Goal: Communication & Community: Answer question/provide support

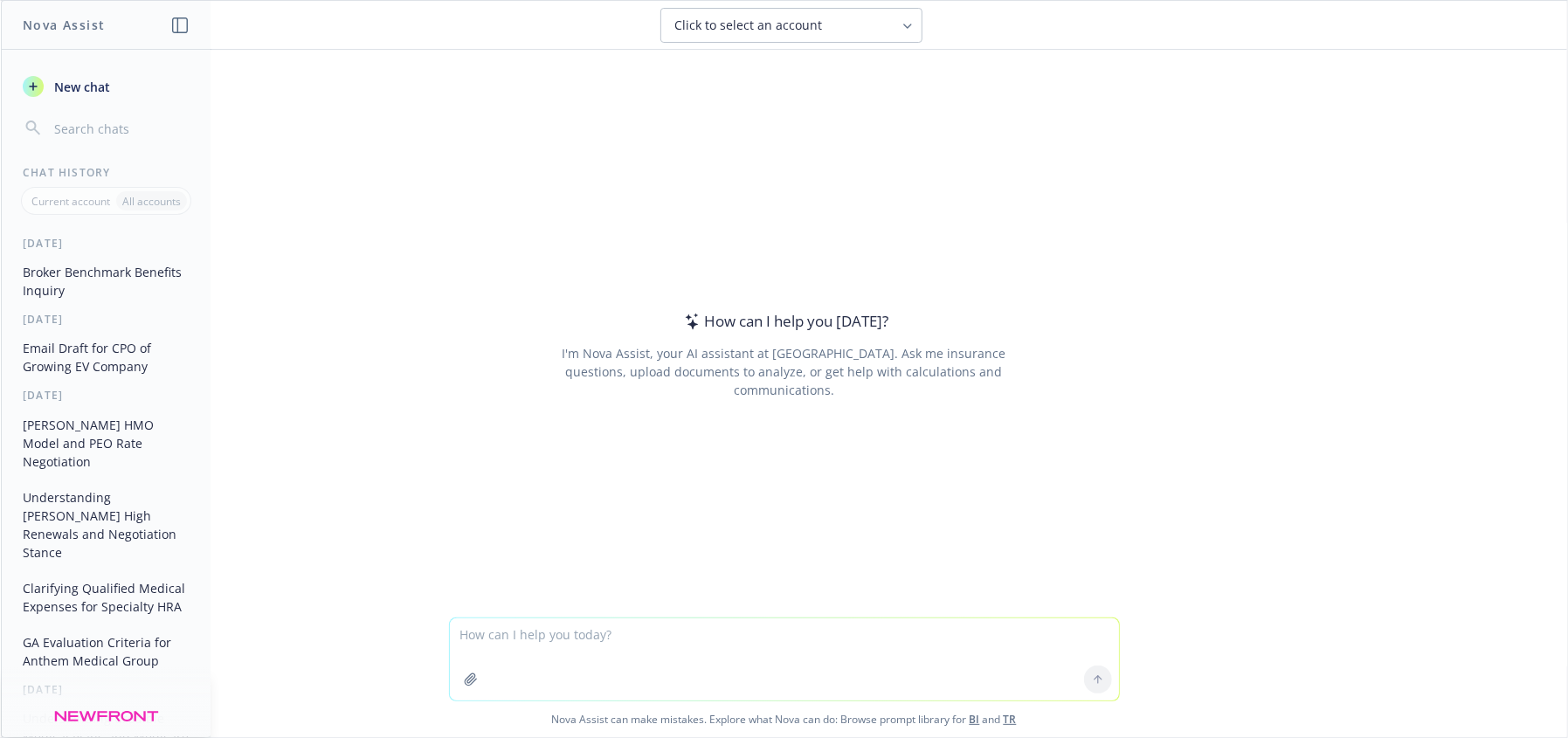
click at [534, 629] on textarea at bounding box center [784, 659] width 669 height 82
type textarea "Subject: ISL deductible strategy – second opinion for 2026 and beyond Hi [First…"
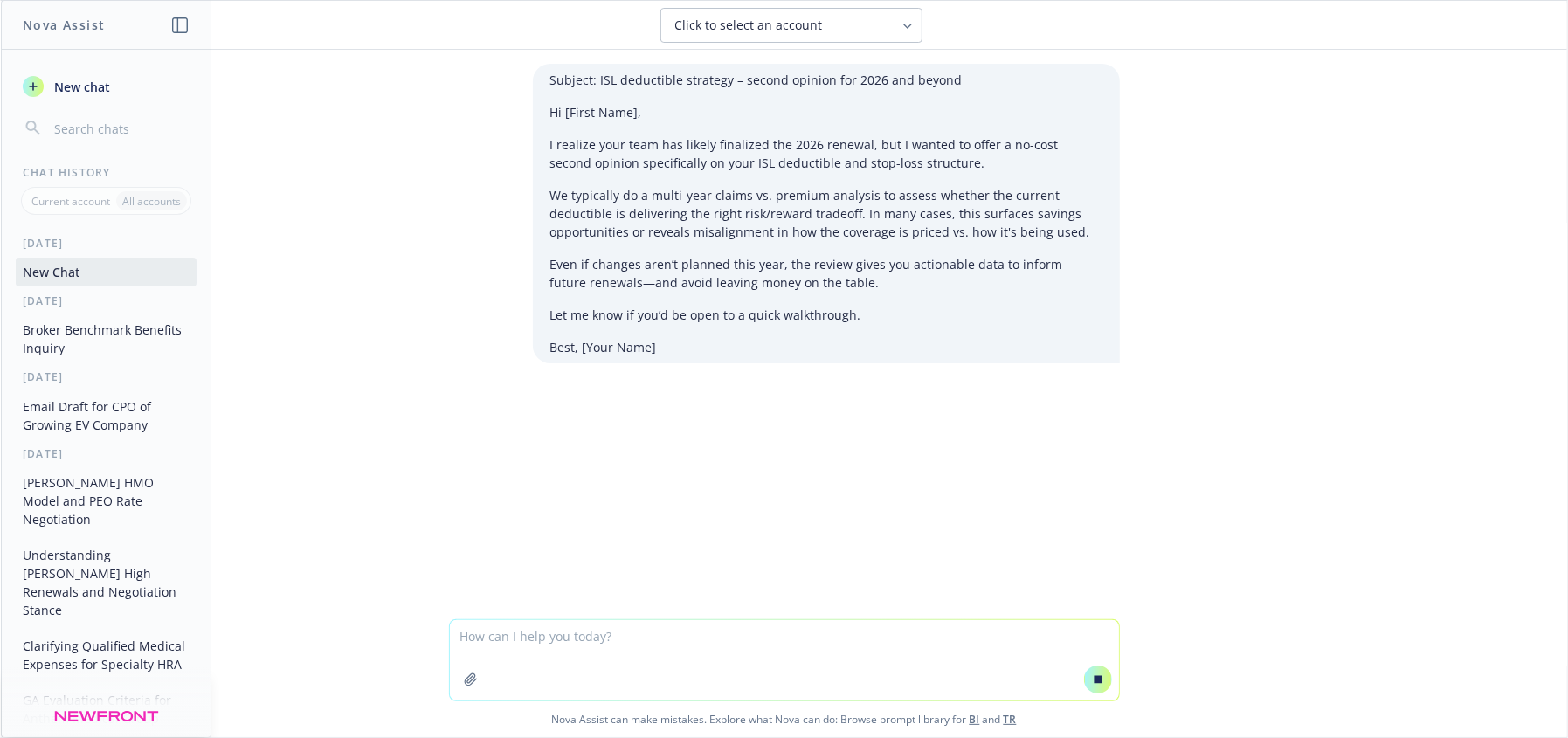
click at [610, 644] on textarea at bounding box center [784, 660] width 669 height 80
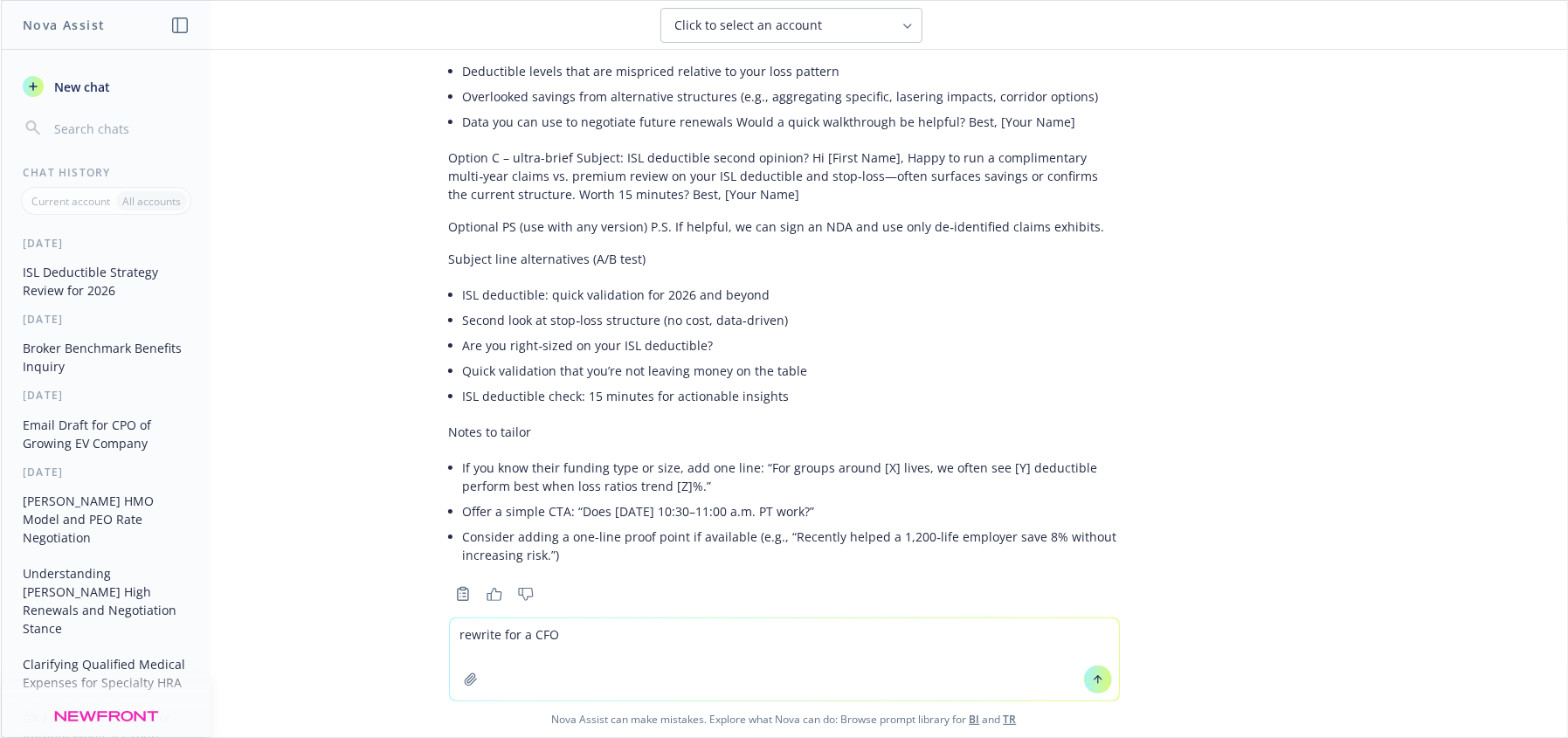
scroll to position [588, 0]
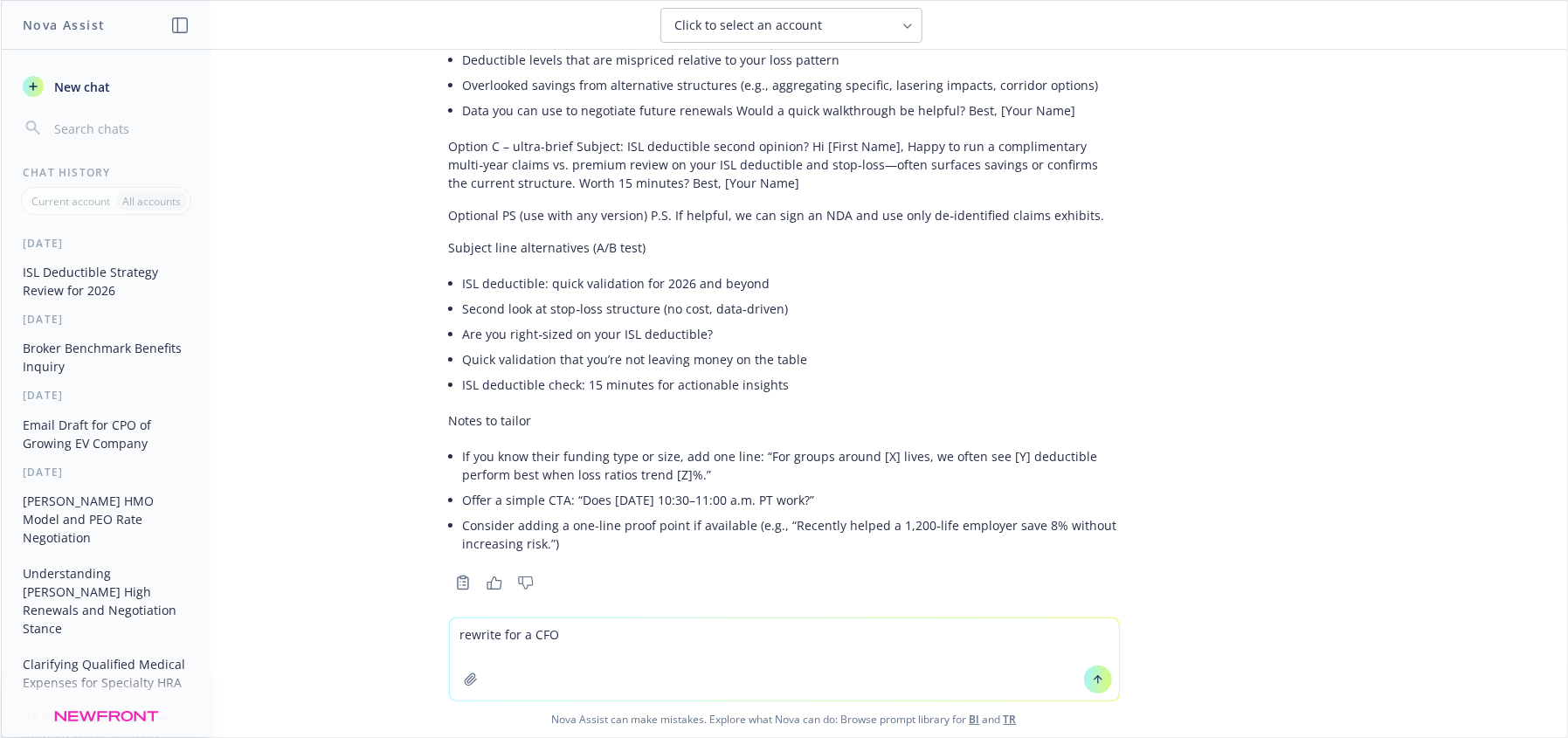
type textarea "rewrite for a CFO"
click at [1092, 669] on button at bounding box center [1098, 679] width 28 height 28
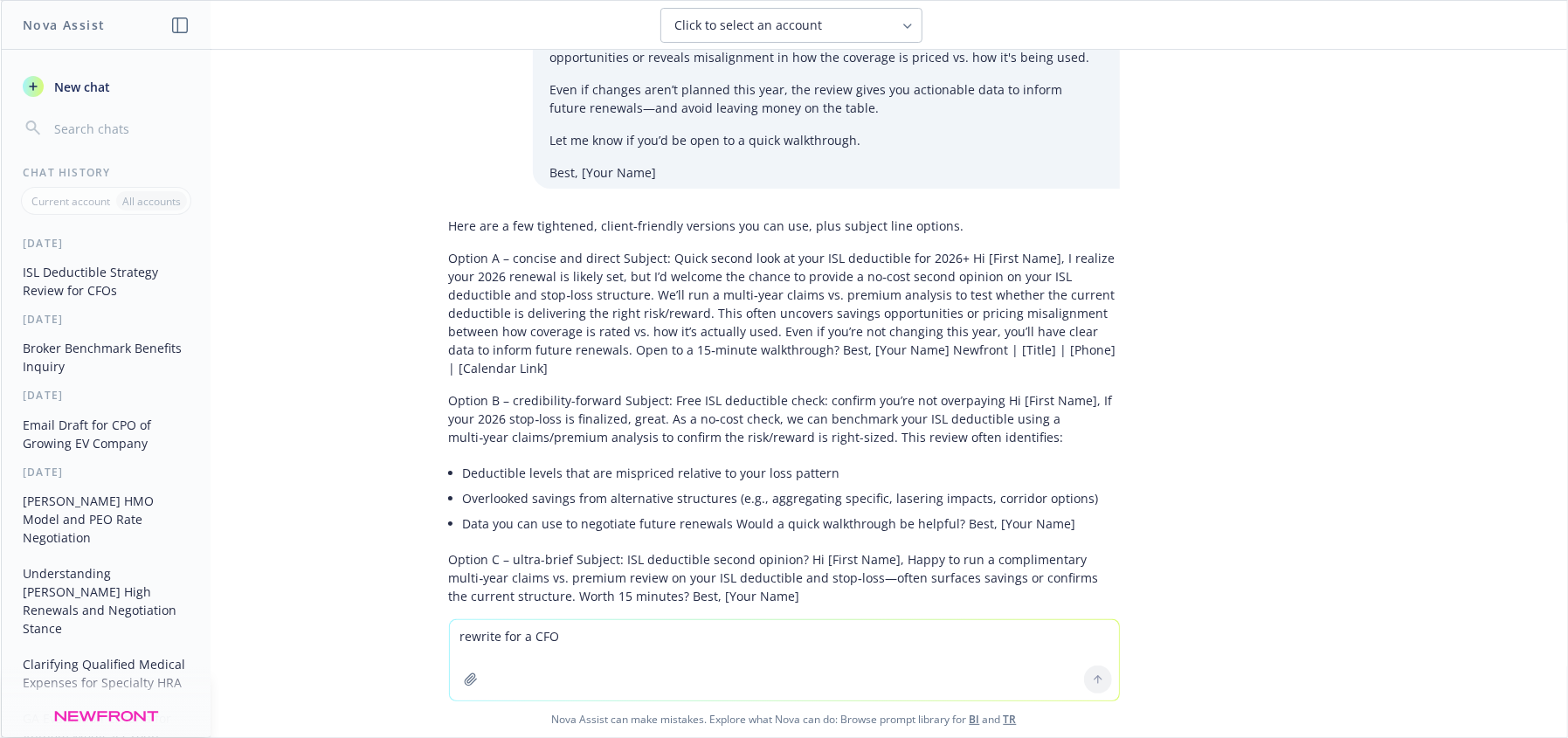
scroll to position [153, 0]
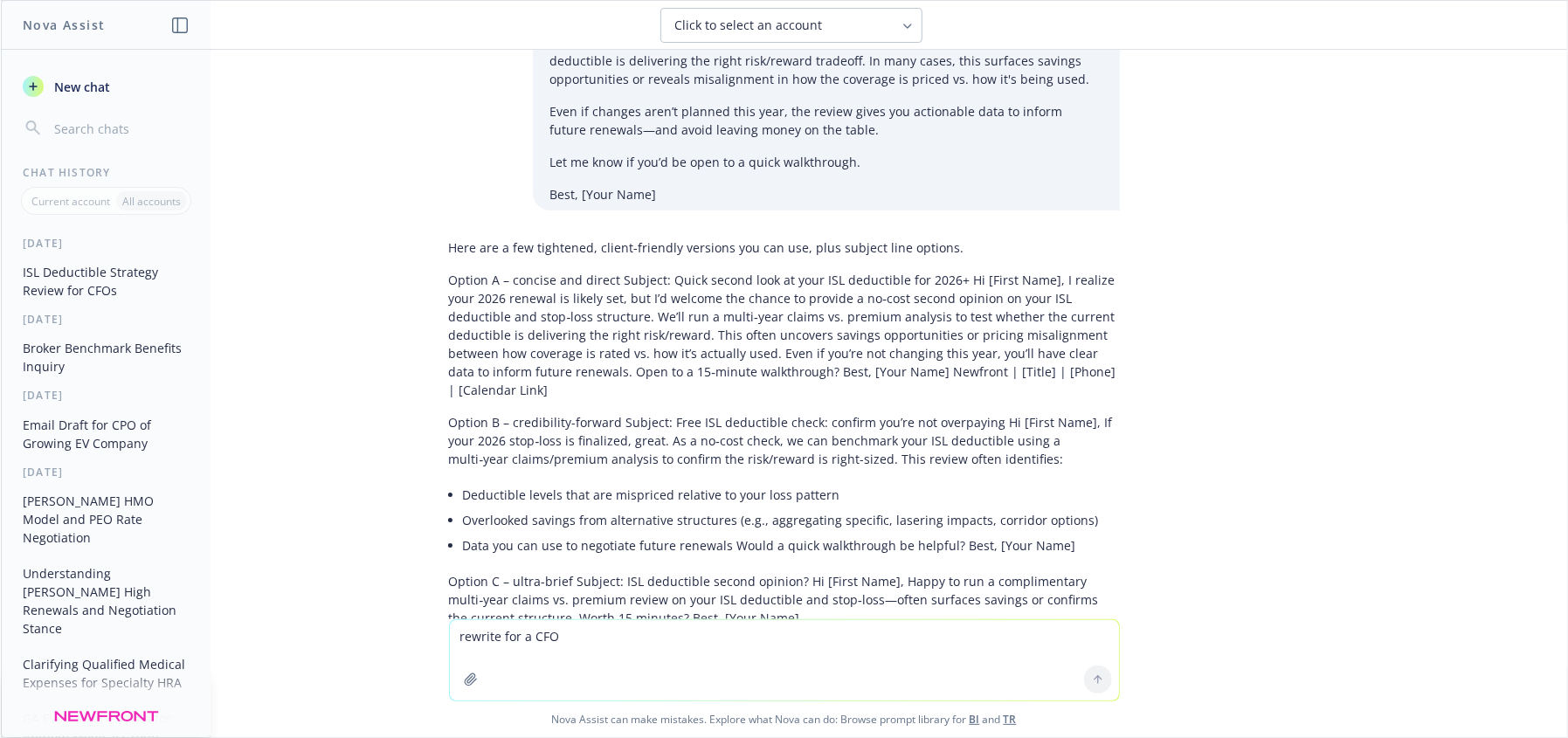
click at [753, 656] on textarea "rewrite for a CFO" at bounding box center [784, 660] width 669 height 80
drag, startPoint x: 709, startPoint y: 382, endPoint x: 568, endPoint y: 374, distance: 141.2
click at [675, 383] on div "Here are a few tightened, client-friendly versions you can use, plus subject li…" at bounding box center [784, 615] width 671 height 767
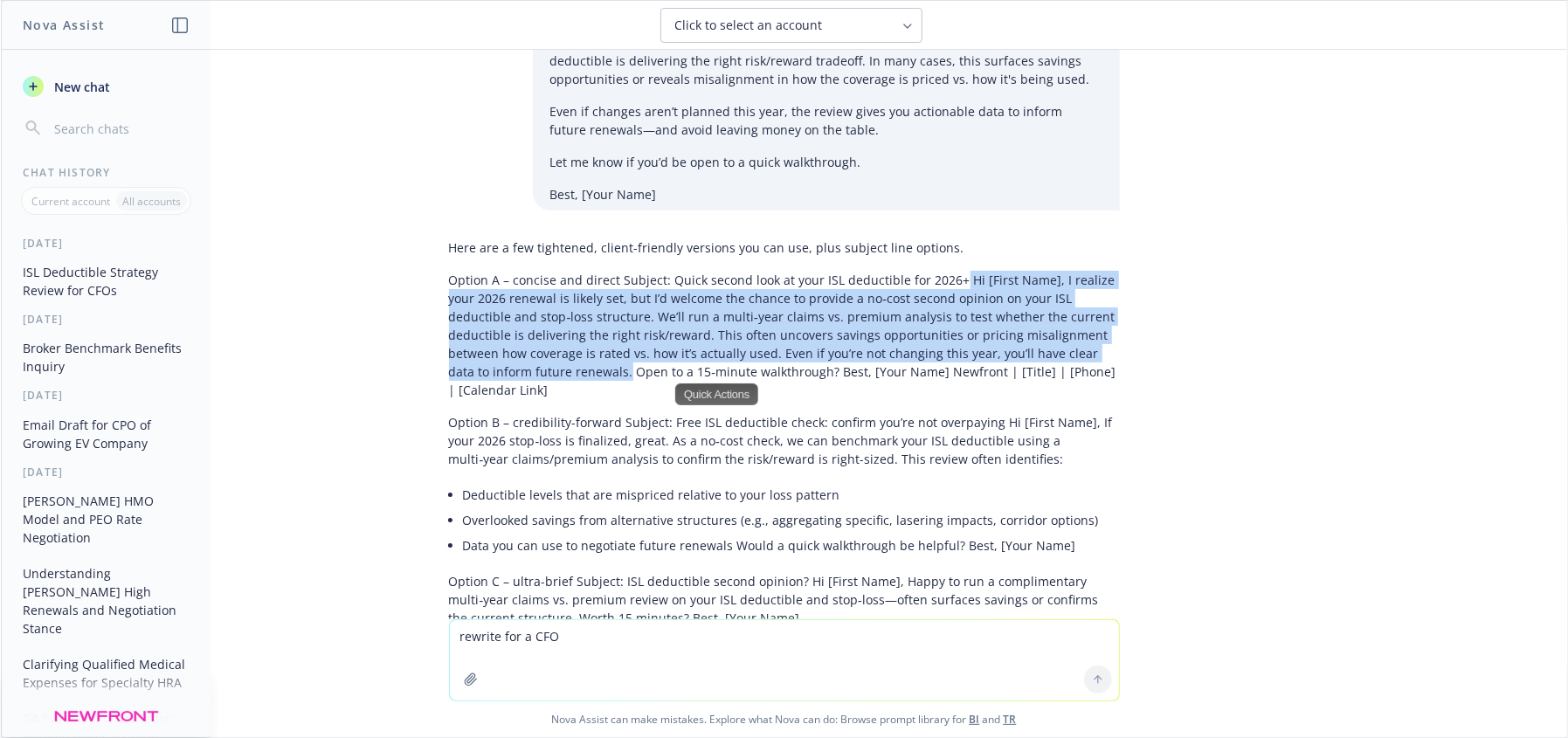
drag, startPoint x: 489, startPoint y: 372, endPoint x: 941, endPoint y: 284, distance: 460.5
click at [941, 284] on p "Option A – concise and direct Subject: Quick second look at your ISL deductible…" at bounding box center [784, 335] width 671 height 129
copy p "Hi [First Name], I realize your 2026 renewal is likely set, but I’d welcome the…"
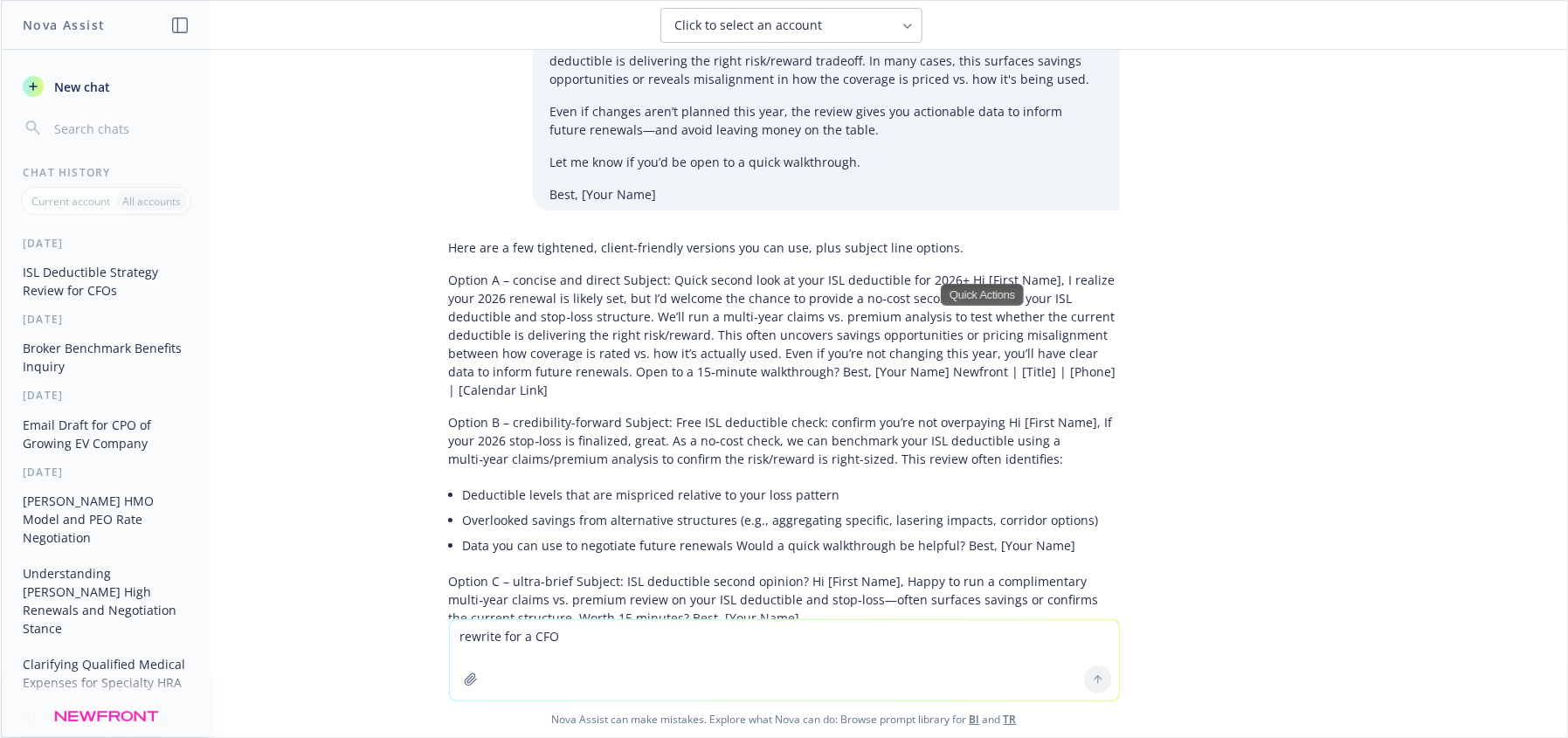
click at [1472, 630] on div "rewrite for a CFO Nova Assist can make mistakes. Explore what Nova can do: Brow…" at bounding box center [784, 678] width 1566 height 118
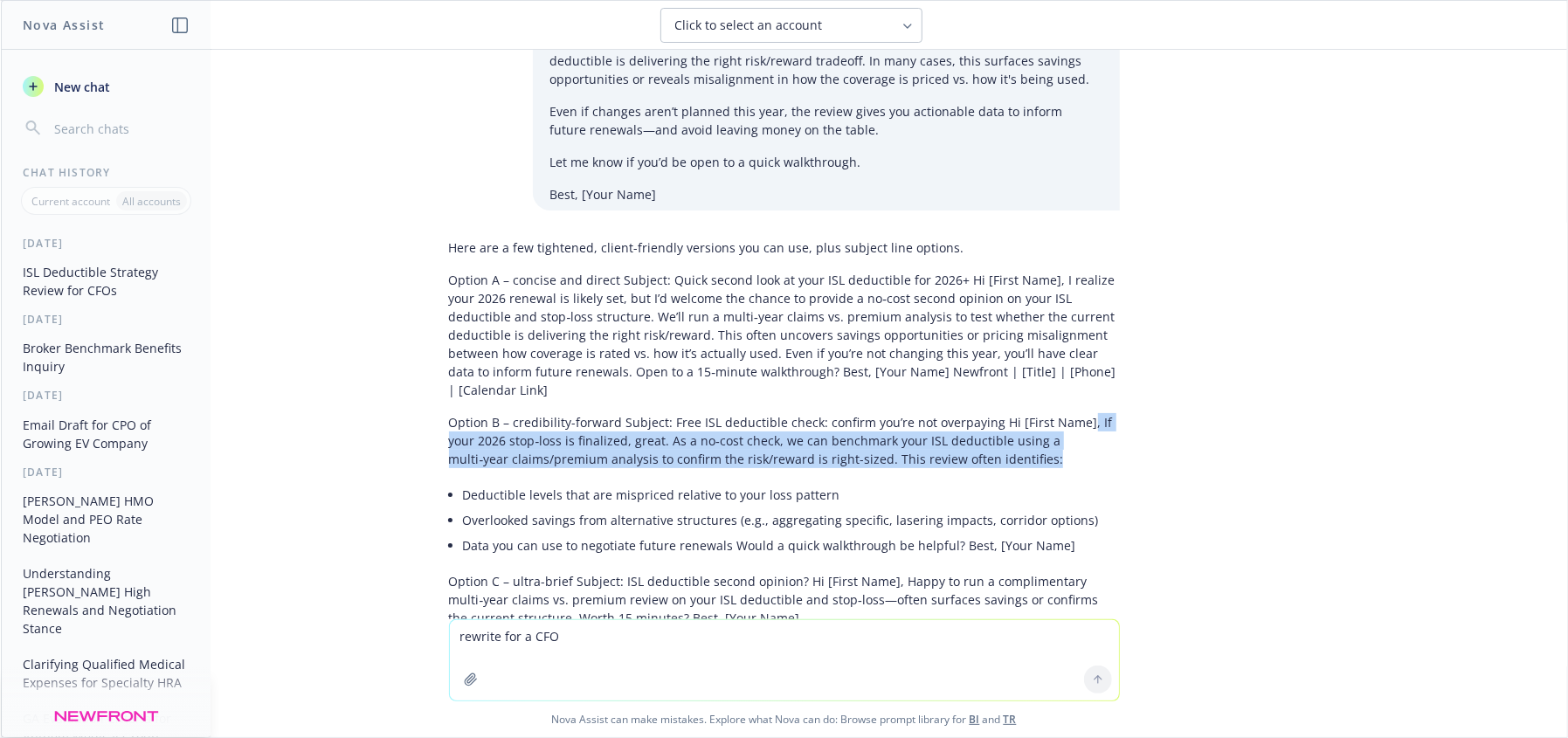
drag, startPoint x: 1065, startPoint y: 403, endPoint x: 1077, endPoint y: 435, distance: 34.2
click at [1077, 435] on p "Option B – credibility-forward Subject: Free ISL deductible check: confirm you’…" at bounding box center [784, 440] width 671 height 55
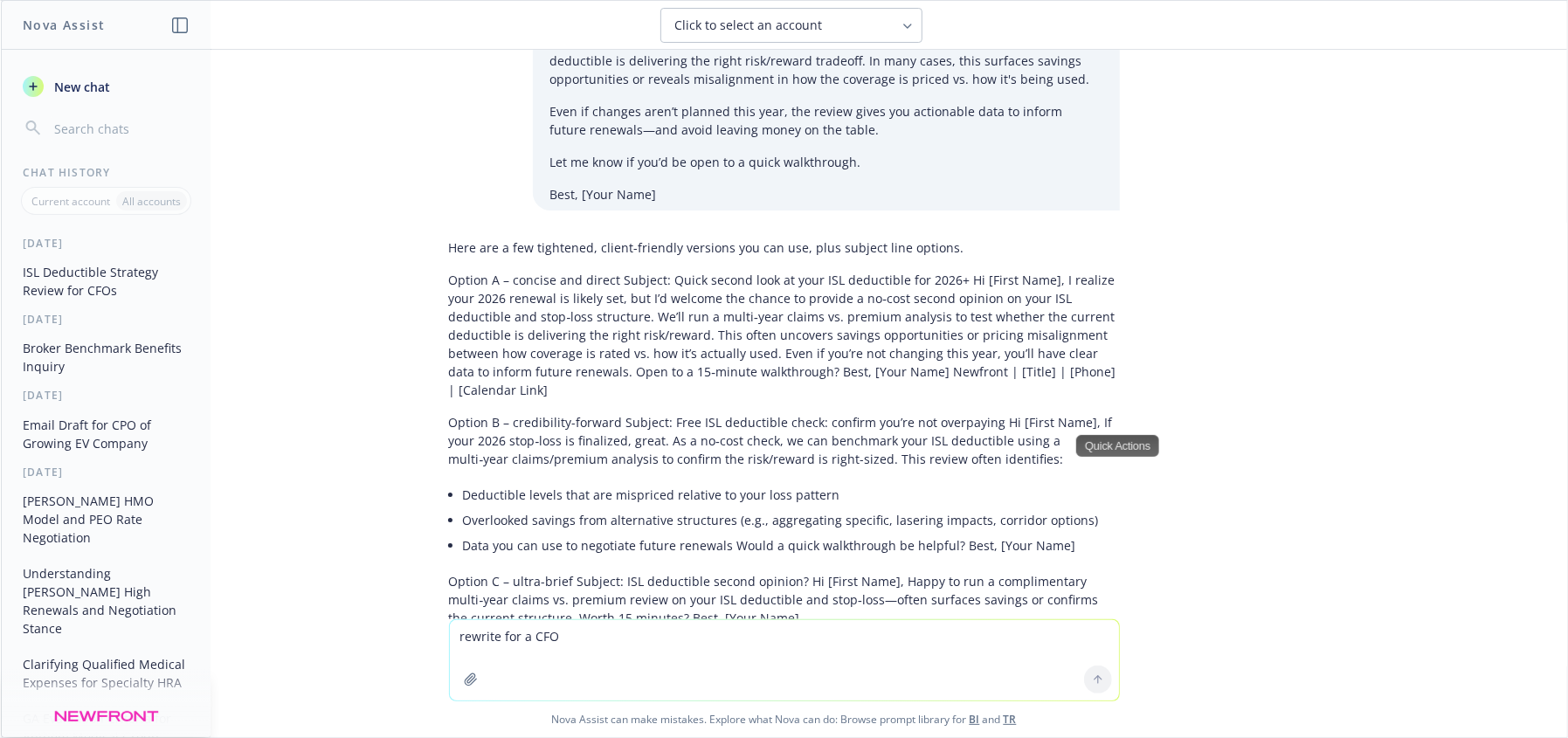
drag, startPoint x: 1260, startPoint y: 493, endPoint x: 1052, endPoint y: 499, distance: 208.1
click at [1260, 492] on div "Subject: ISL deductible strategy – second opinion for 2026 and beyond Hi [First…" at bounding box center [784, 334] width 1566 height 569
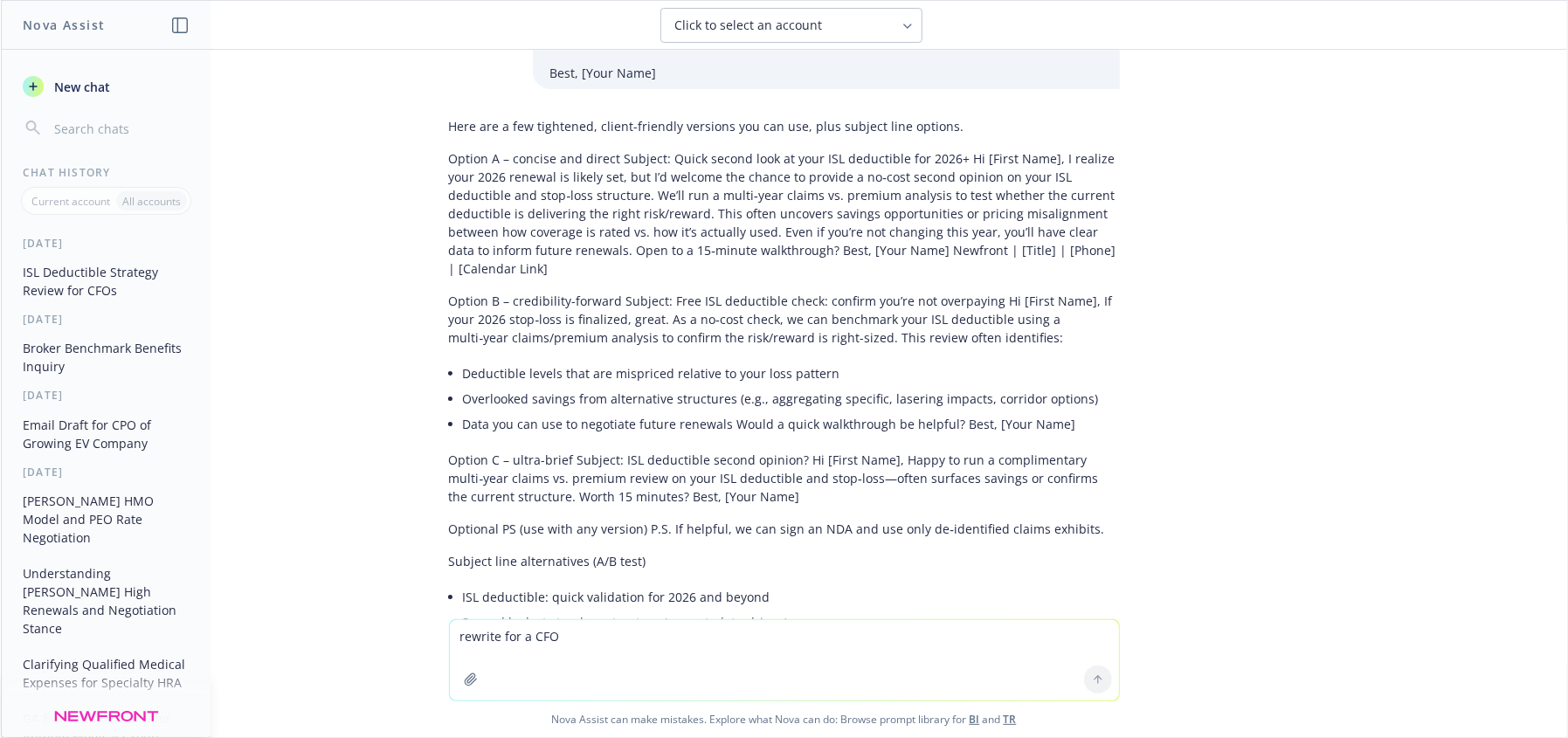
scroll to position [302, 0]
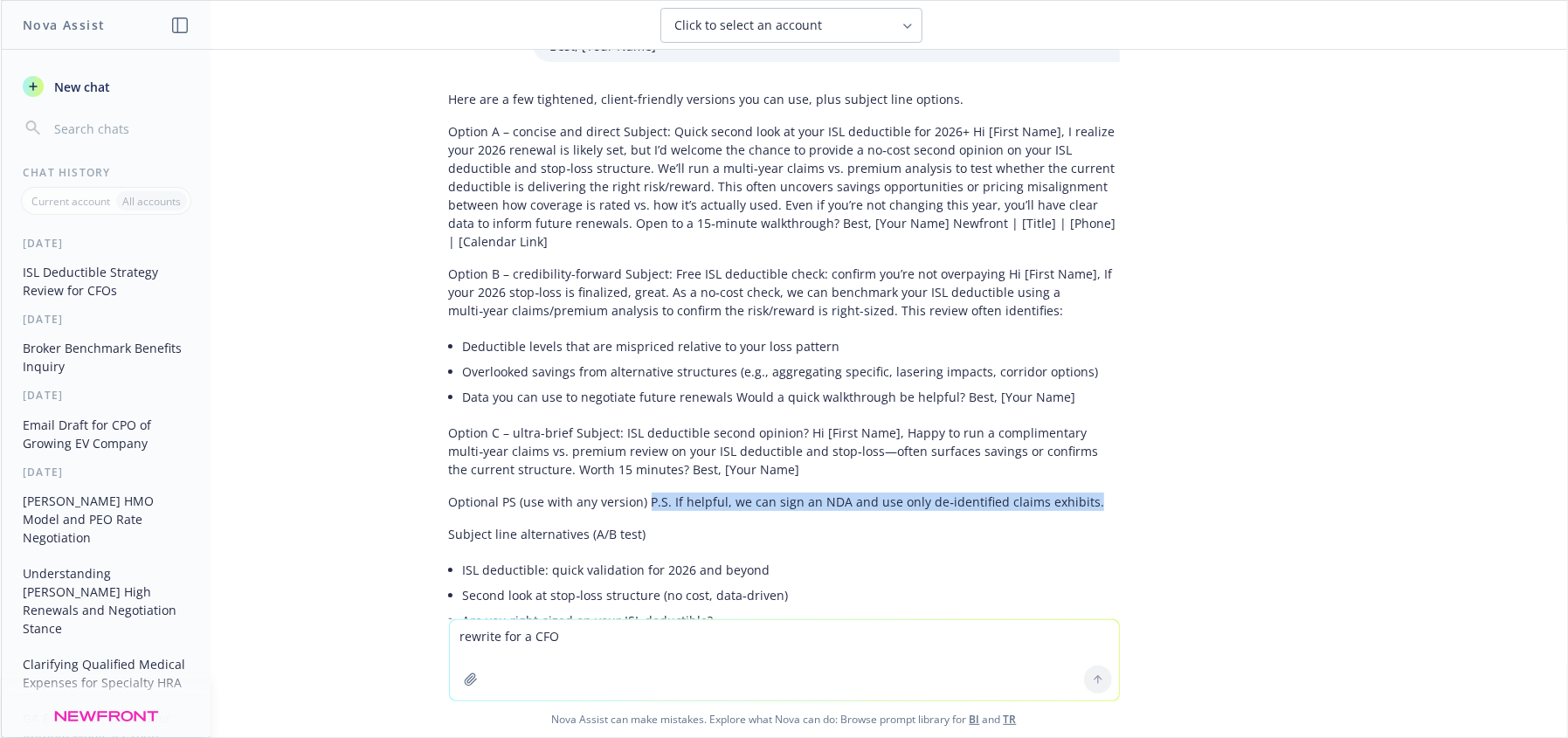
drag, startPoint x: 1084, startPoint y: 484, endPoint x: 631, endPoint y: 491, distance: 453.1
click at [631, 492] on p "Optional PS (use with any version) P.S. If helpful, we can sign an NDA and use …" at bounding box center [784, 501] width 671 height 18
copy p "P.S. If helpful, we can sign an NDA and use only de‑identified claims exhibits."
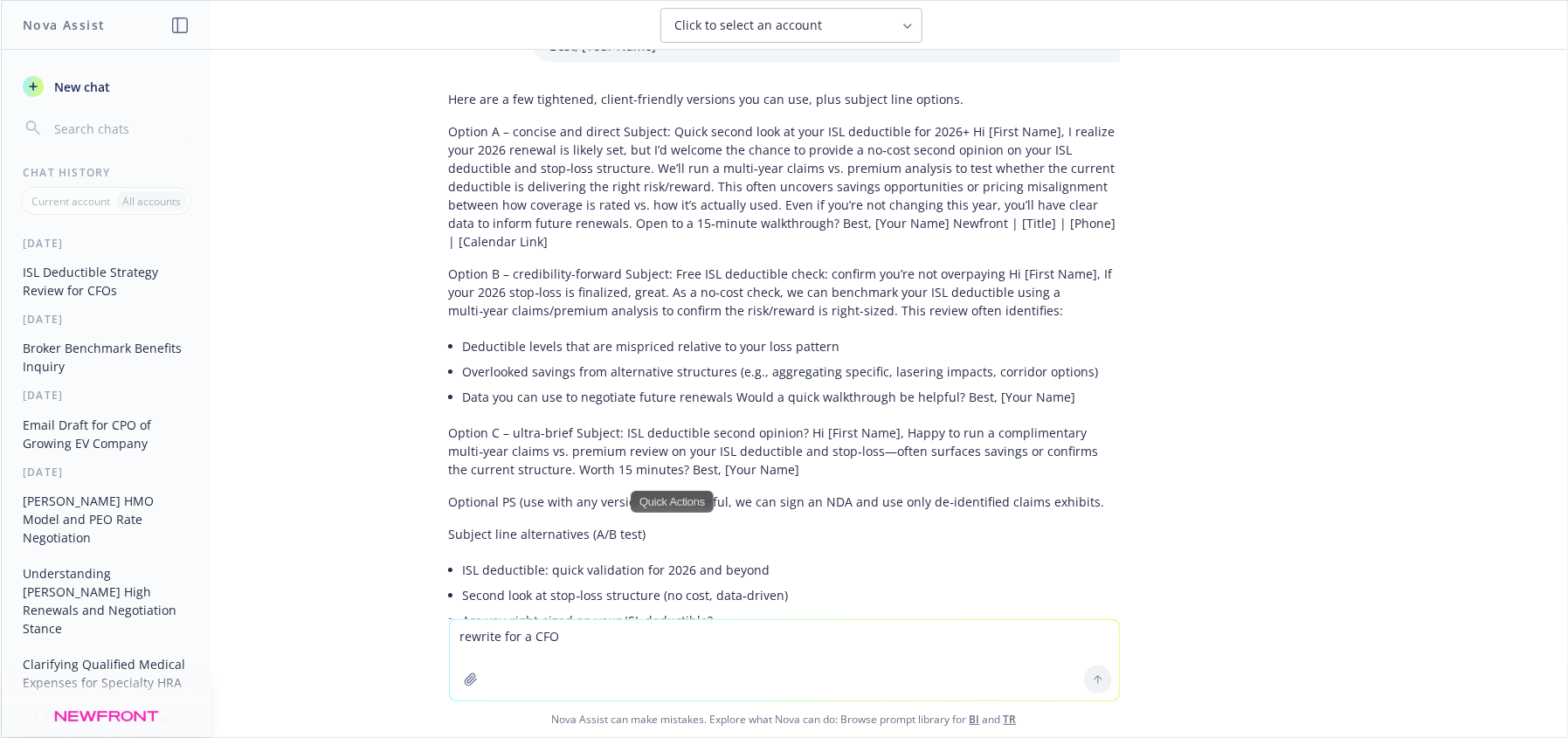
click at [1266, 432] on div "Subject: ISL deductible strategy – second opinion for 2026 and beyond Hi [First…" at bounding box center [784, 334] width 1566 height 569
drag, startPoint x: 514, startPoint y: 673, endPoint x: 520, endPoint y: 664, distance: 10.8
click at [516, 669] on textarea "rewrite for a CFO" at bounding box center [784, 660] width 669 height 80
click at [520, 641] on textarea "rewrite for a CFO" at bounding box center [784, 660] width 669 height 80
type textarea "i want to add - we often do this for a third party validation of the current re…"
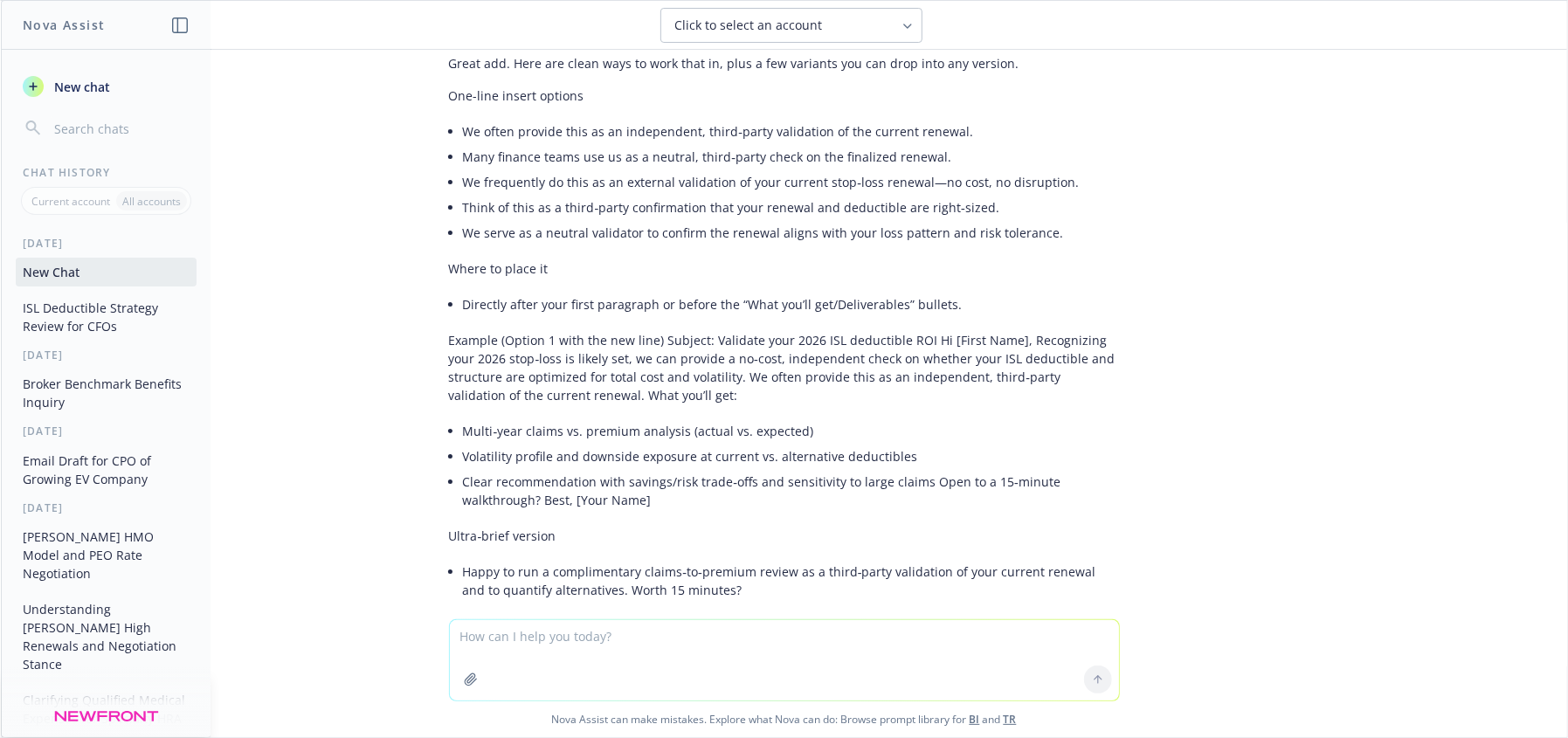
scroll to position [2158, 0]
